Goal: Information Seeking & Learning: Learn about a topic

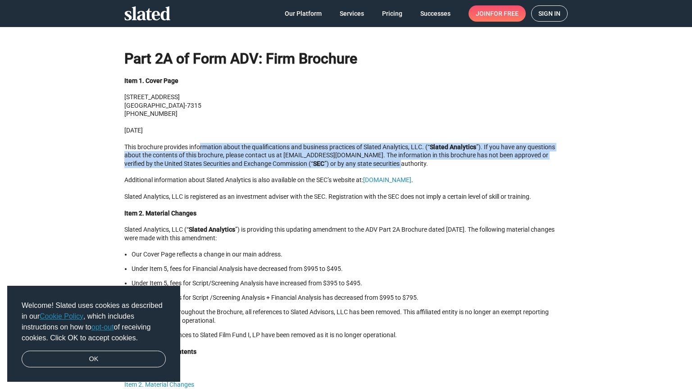
drag, startPoint x: 196, startPoint y: 136, endPoint x: 363, endPoint y: 159, distance: 167.8
click at [363, 159] on p "This brochure provides information about the qualifications and business practi…" at bounding box center [345, 155] width 443 height 25
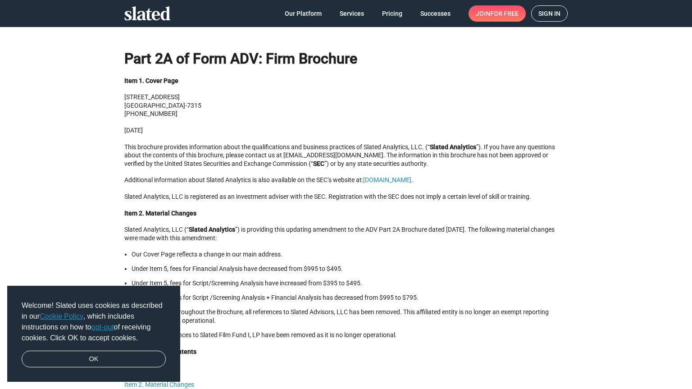
drag, startPoint x: 431, startPoint y: 161, endPoint x: 402, endPoint y: 127, distance: 45.0
click at [402, 127] on p "[DATE]" at bounding box center [345, 130] width 443 height 9
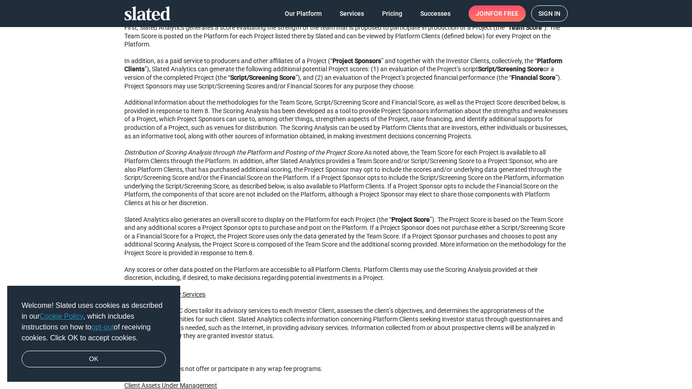
scroll to position [600, 0]
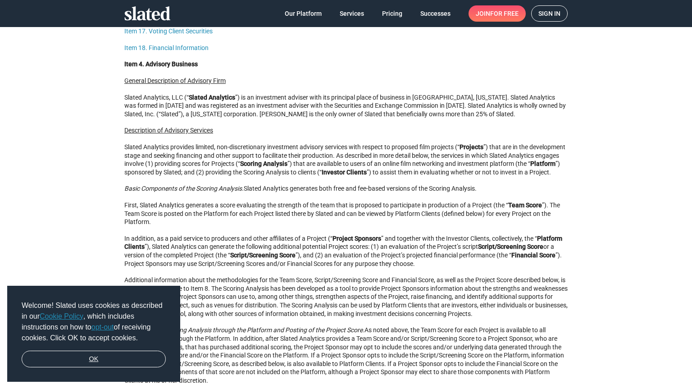
click at [140, 357] on link "OK" at bounding box center [94, 358] width 144 height 17
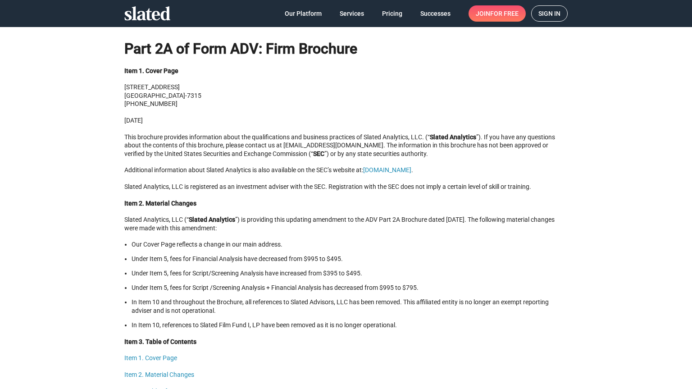
scroll to position [0, 0]
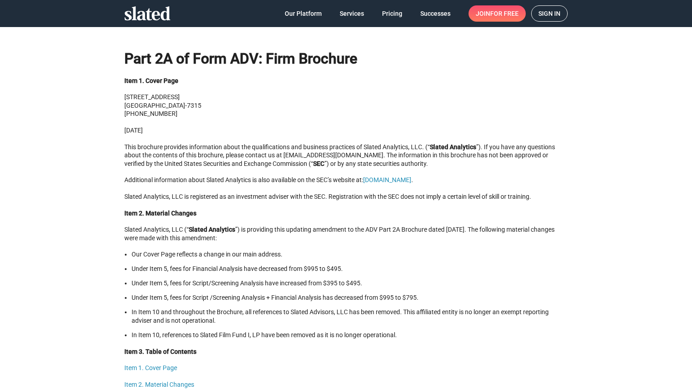
click at [180, 65] on h1 "Part 2A of Form ADV: Firm Brochure" at bounding box center [345, 54] width 443 height 27
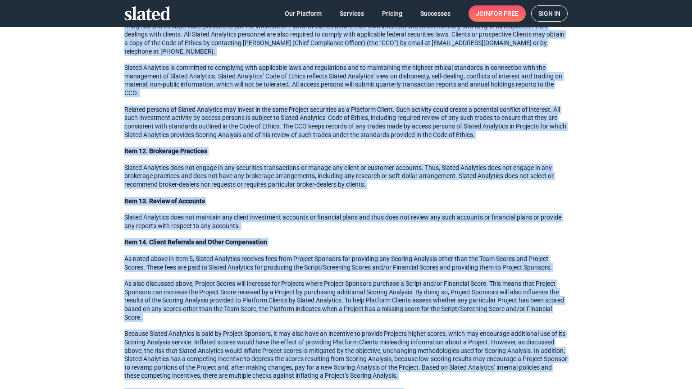
scroll to position [3145, 0]
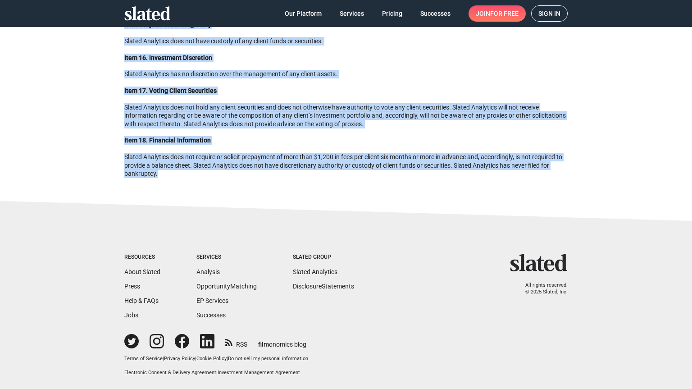
drag, startPoint x: 123, startPoint y: 65, endPoint x: 431, endPoint y: 172, distance: 326.2
click at [340, 72] on p "Slated Analytics has no discretion over the management of any client assets." at bounding box center [345, 74] width 443 height 9
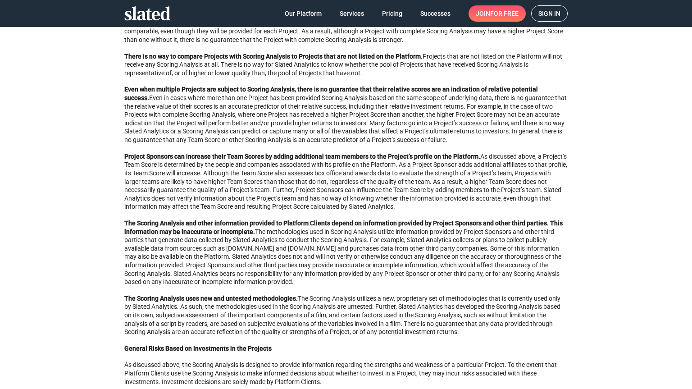
scroll to position [0, 0]
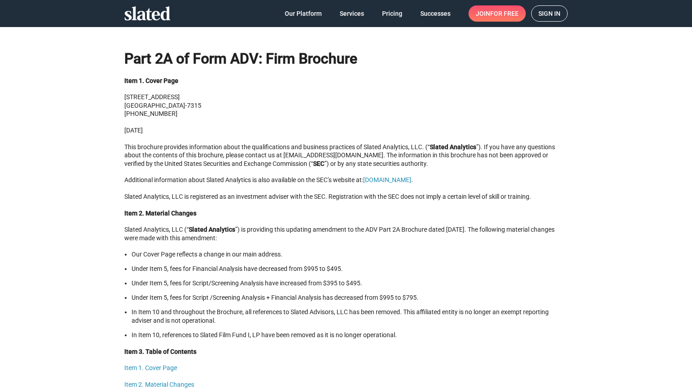
drag, startPoint x: 569, startPoint y: 193, endPoint x: 507, endPoint y: -9, distance: 211.1
click at [315, 9] on span "Our Platform" at bounding box center [303, 13] width 37 height 16
